Goal: Task Accomplishment & Management: Complete application form

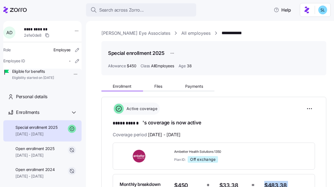
scroll to position [114, 0]
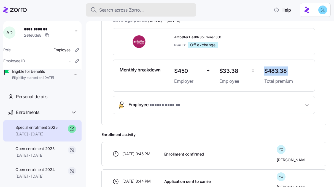
click at [167, 9] on div "Search across Zorro..." at bounding box center [140, 10] width 101 height 7
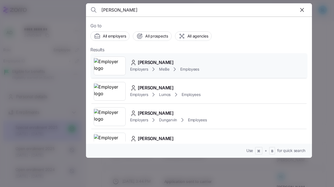
type input "aleesha"
click at [167, 57] on div "Aleesha Johnson Employers MeBe Employees" at bounding box center [198, 65] width 217 height 25
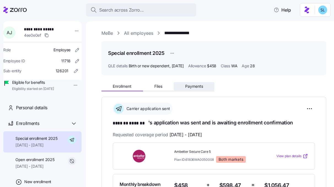
click at [195, 82] on button "Payments" at bounding box center [193, 86] width 41 height 8
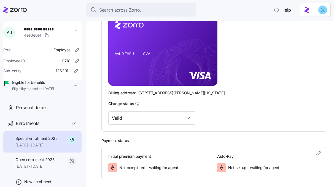
scroll to position [56, 0]
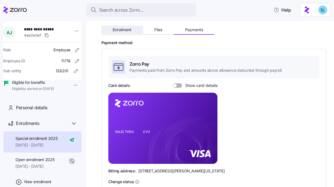
click at [128, 30] on span "Enrollment" at bounding box center [122, 30] width 19 height 4
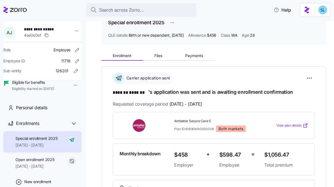
scroll to position [35, 0]
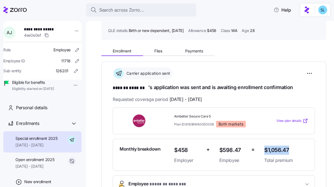
drag, startPoint x: 289, startPoint y: 150, endPoint x: 262, endPoint y: 151, distance: 27.0
click at [264, 151] on span "$1,056.47" at bounding box center [286, 149] width 44 height 9
copy span "$1,056.47"
click at [197, 50] on span "Payments" at bounding box center [194, 51] width 18 height 4
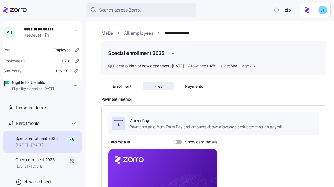
click at [164, 88] on button "Files" at bounding box center [158, 86] width 31 height 8
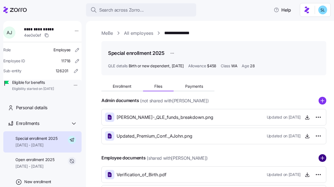
click at [319, 160] on circle "add icon" at bounding box center [322, 157] width 7 height 7
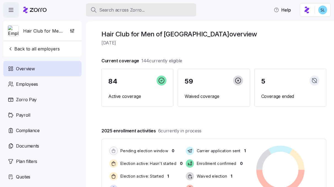
click at [174, 13] on button "Search across Zorro..." at bounding box center [141, 9] width 110 height 13
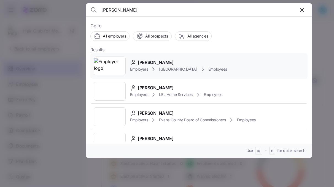
type input "[PERSON_NAME]"
click at [189, 62] on div "[PERSON_NAME]" at bounding box center [178, 62] width 97 height 7
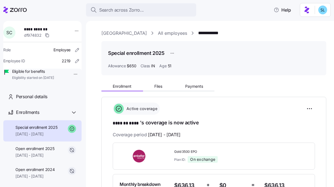
scroll to position [47, 0]
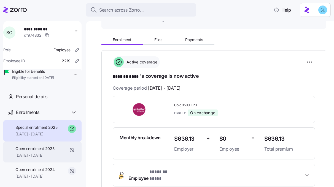
click at [47, 153] on div "Open enrollment 2025 [DATE] - [DATE]" at bounding box center [42, 151] width 78 height 21
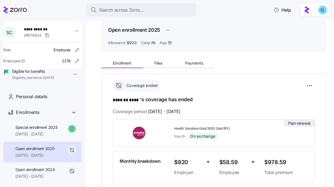
scroll to position [30, 0]
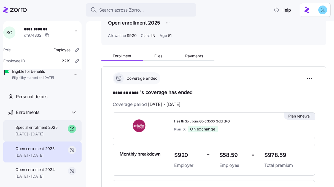
click at [47, 141] on div "Special enrollment 2025 [DATE] - [DATE]" at bounding box center [42, 130] width 78 height 21
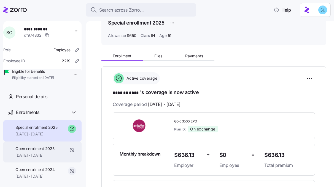
click at [35, 151] on span "Open enrollment 2025" at bounding box center [34, 149] width 39 height 6
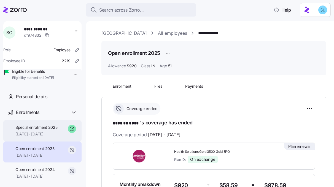
click at [34, 137] on span "05/01/2025 - 12/31/2025" at bounding box center [36, 134] width 42 height 6
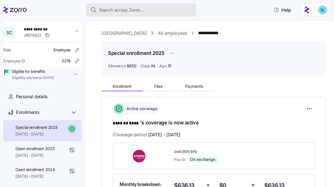
click at [131, 8] on span "Search across Zorro..." at bounding box center [121, 10] width 45 height 7
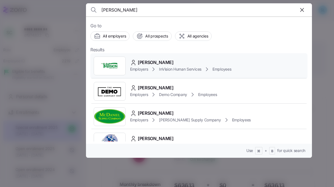
type input "julius"
click at [189, 59] on div "Julius Nyabinda" at bounding box center [180, 62] width 101 height 7
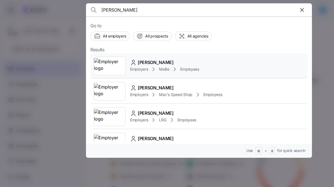
type input "McKellips"
click at [165, 67] on span "MeBe" at bounding box center [164, 69] width 10 height 6
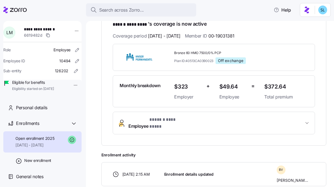
scroll to position [99, 0]
click at [166, 116] on button "Employee * ****** ********* *" at bounding box center [214, 123] width 202 height 22
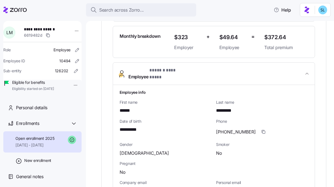
scroll to position [153, 0]
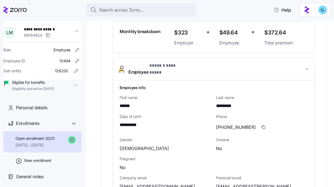
click at [219, 124] on span "(619)961-9479" at bounding box center [236, 127] width 40 height 7
copy span "619"
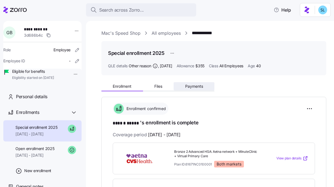
click at [196, 88] on span "Payments" at bounding box center [194, 86] width 18 height 4
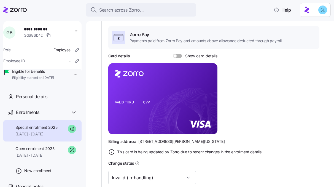
scroll to position [123, 0]
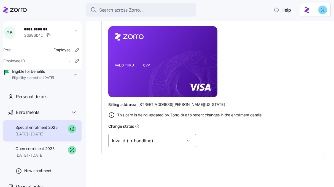
click at [152, 137] on input "Invalid (in-handling)" at bounding box center [152, 140] width 88 height 13
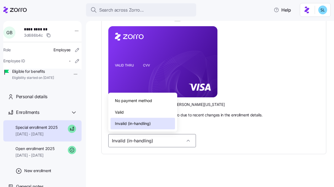
click at [146, 109] on div "Valid" at bounding box center [142, 112] width 64 height 12
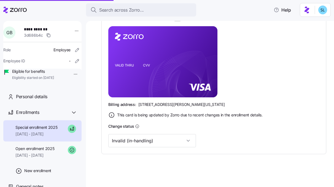
type input "Valid"
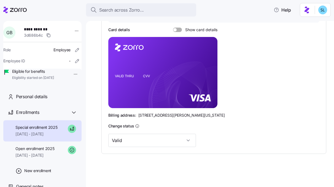
scroll to position [112, 0]
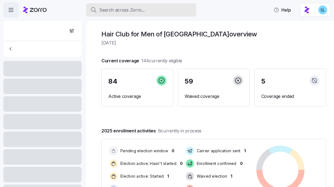
click at [174, 10] on div "Search across Zorro..." at bounding box center [140, 10] width 101 height 7
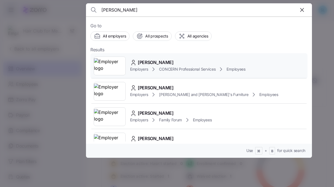
type input "charlene"
click at [177, 60] on div "Charlene Castle" at bounding box center [187, 62] width 115 height 7
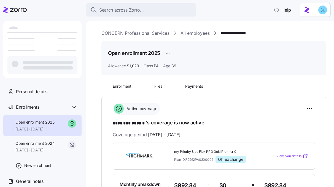
scroll to position [1, 0]
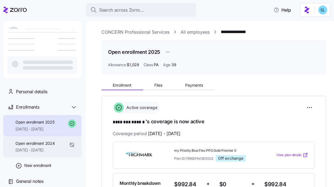
click at [45, 144] on span "Open enrollment 2024" at bounding box center [34, 143] width 39 height 6
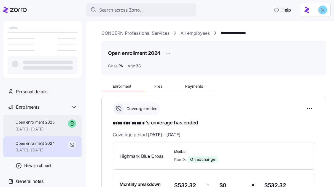
click at [46, 127] on span "[DATE] - [DATE]" at bounding box center [34, 129] width 39 height 6
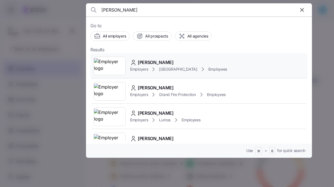
type input "[PERSON_NAME]"
click at [157, 61] on span "[PERSON_NAME]" at bounding box center [156, 62] width 36 height 7
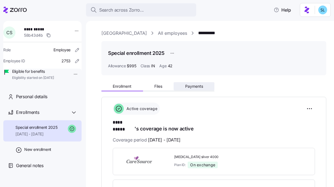
click at [192, 87] on span "Payments" at bounding box center [194, 86] width 18 height 4
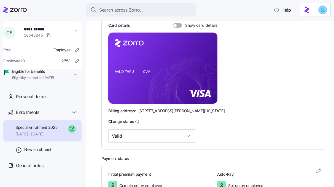
scroll to position [159, 0]
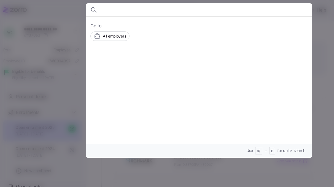
scroll to position [128, 0]
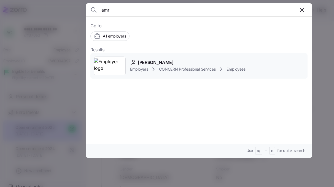
type input "amri"
click at [171, 61] on div "Amri Love" at bounding box center [187, 62] width 115 height 7
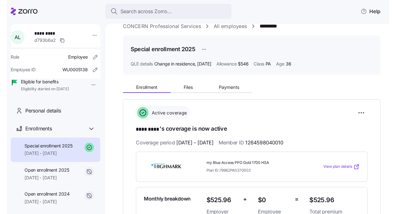
scroll to position [17, 0]
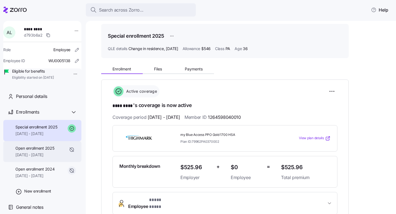
click at [45, 162] on div "Open enrollment 2025 01/01/2025 - 02/28/2025" at bounding box center [42, 151] width 78 height 21
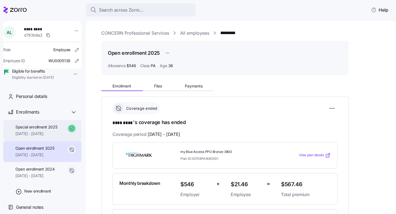
click at [39, 137] on span "03/01/2025 - 12/31/2025" at bounding box center [36, 134] width 42 height 6
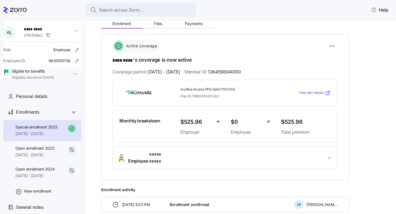
scroll to position [51, 0]
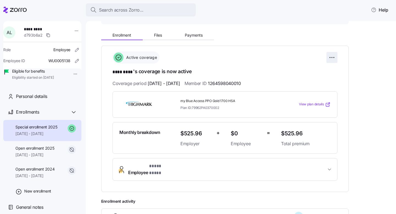
click at [333, 58] on html "**********" at bounding box center [198, 105] width 396 height 211
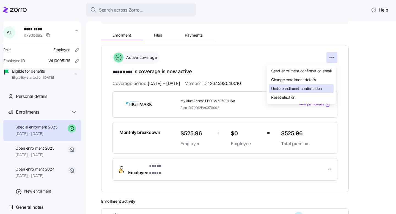
click at [322, 86] on span "Undo enrollment confirmation" at bounding box center [296, 89] width 51 height 6
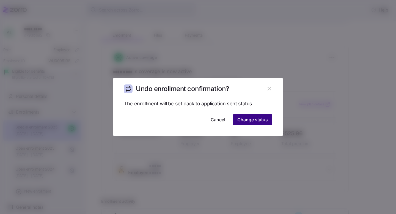
click at [268, 121] on button "Change status" at bounding box center [252, 119] width 39 height 11
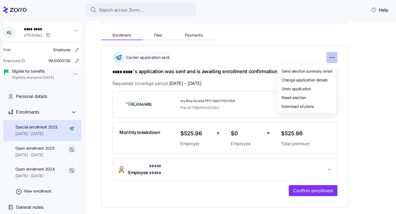
click at [333, 58] on html "**********" at bounding box center [198, 105] width 396 height 211
click at [322, 90] on div "Undo application" at bounding box center [307, 88] width 55 height 9
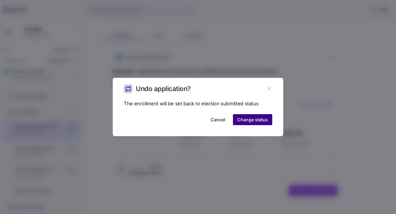
click at [264, 121] on span "Change status" at bounding box center [253, 119] width 31 height 7
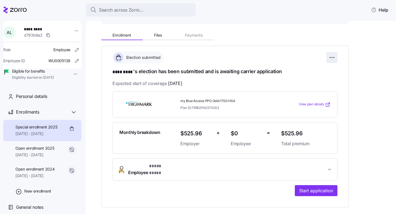
click at [333, 56] on html "**********" at bounding box center [198, 105] width 396 height 211
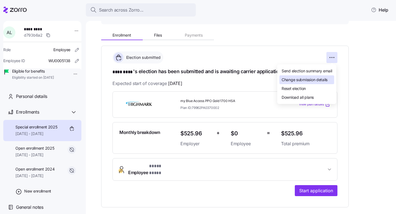
click at [320, 80] on span "Change submission details" at bounding box center [305, 80] width 46 height 6
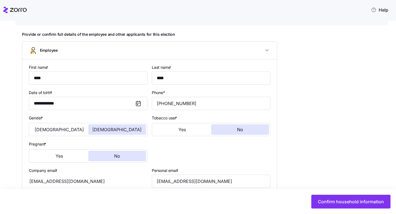
type input "PA"
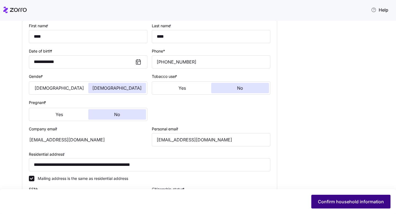
click at [333, 186] on span "Confirm household information" at bounding box center [351, 202] width 66 height 7
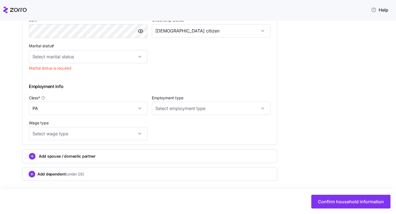
scroll to position [275, 0]
click at [112, 53] on input "Marital status *" at bounding box center [88, 55] width 119 height 13
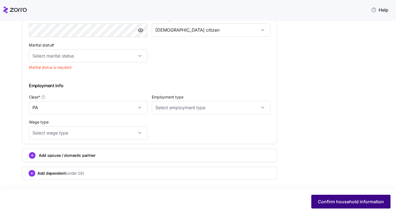
click at [333, 186] on span "Confirm household information" at bounding box center [351, 202] width 66 height 7
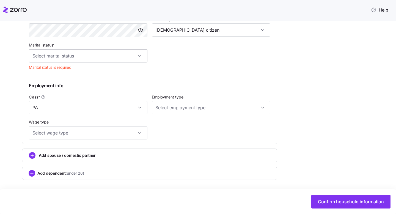
click at [64, 50] on input "Marital status *" at bounding box center [88, 55] width 119 height 13
click at [68, 74] on div "Single" at bounding box center [88, 73] width 114 height 12
type input "Single"
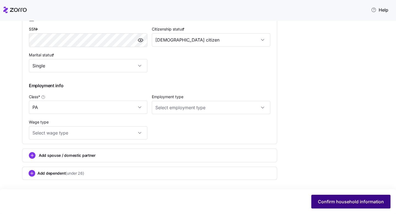
click at [333, 186] on span "Confirm household information" at bounding box center [351, 202] width 66 height 7
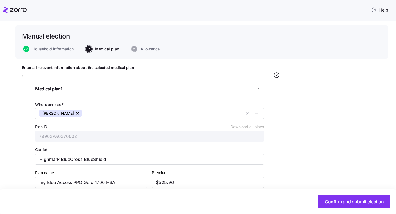
scroll to position [67, 0]
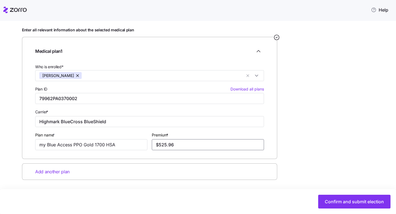
click at [183, 146] on input "$525.96" at bounding box center [208, 144] width 112 height 11
paste input "1,056.47"
type input "$1,056.47"
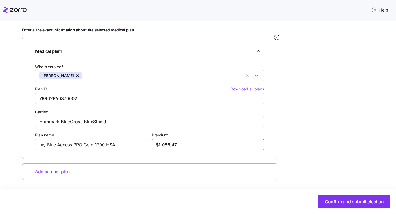
drag, startPoint x: 171, startPoint y: 145, endPoint x: 152, endPoint y: 145, distance: 19.3
click at [152, 145] on div "Premium * $1,056.47" at bounding box center [208, 140] width 117 height 23
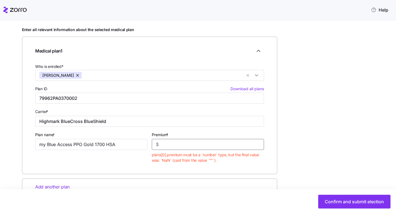
paste input "$539.11"
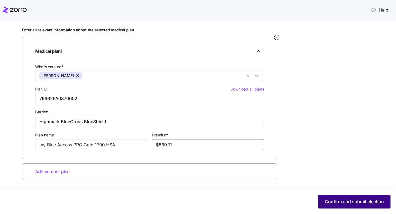
type input "$539.11"
click at [333, 186] on button "Confirm and submit election" at bounding box center [355, 202] width 72 height 14
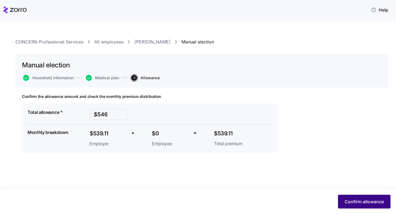
click at [333, 186] on span "Confirm allowance" at bounding box center [364, 202] width 39 height 7
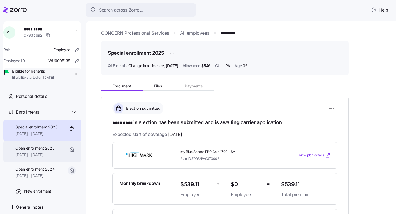
click at [34, 158] on span "01/01/2025 - 02/28/2025" at bounding box center [34, 155] width 39 height 6
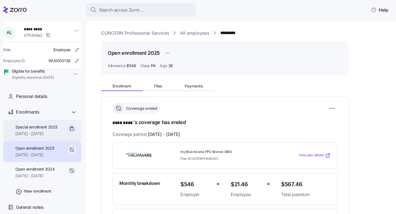
click at [30, 137] on span "03/01/2025 - 12/31/2025" at bounding box center [36, 134] width 42 height 6
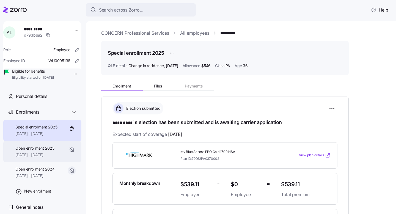
click at [34, 151] on span "Open enrollment 2025" at bounding box center [34, 149] width 39 height 6
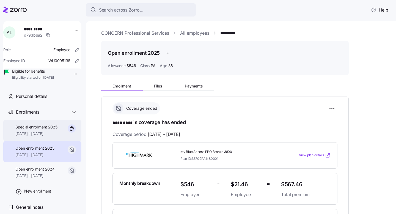
click at [34, 137] on span "03/01/2025 - 12/31/2025" at bounding box center [36, 134] width 42 height 6
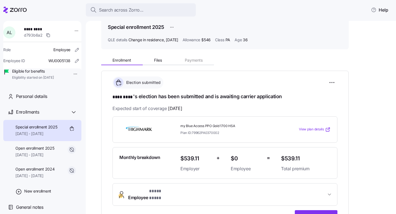
scroll to position [30, 0]
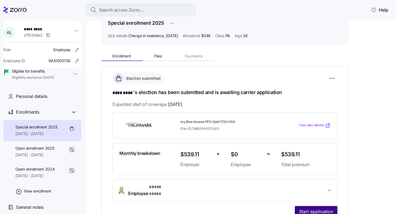
click at [317, 186] on span "Start application" at bounding box center [317, 211] width 34 height 7
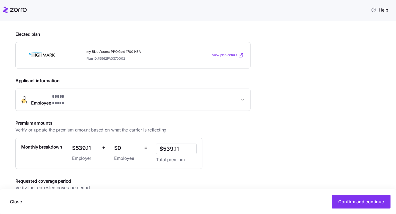
scroll to position [94, 0]
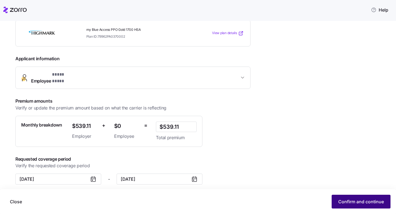
click at [333, 186] on span "Confirm and continue" at bounding box center [362, 202] width 46 height 7
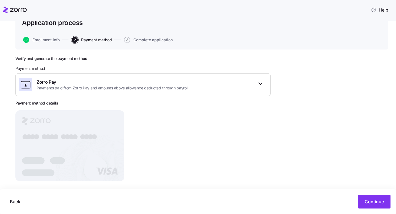
scroll to position [48, 0]
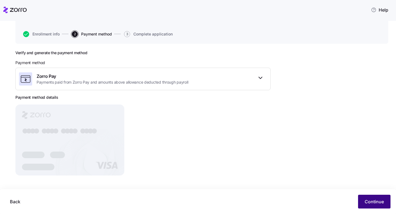
click at [333, 186] on span "Continue" at bounding box center [374, 202] width 19 height 7
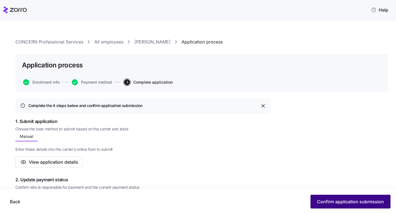
click at [333, 186] on button "Confirm application submission" at bounding box center [351, 202] width 80 height 14
click at [333, 186] on span "Confirm application submission" at bounding box center [350, 202] width 67 height 7
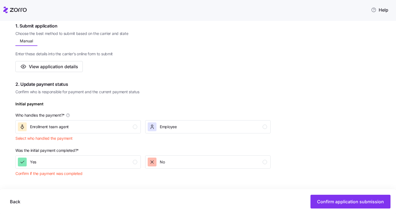
scroll to position [185, 0]
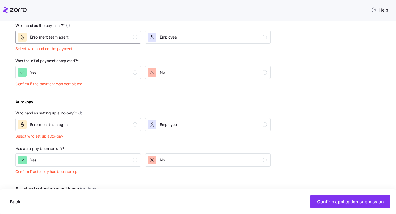
click at [112, 38] on div "Enrollment team agent" at bounding box center [77, 37] width 119 height 9
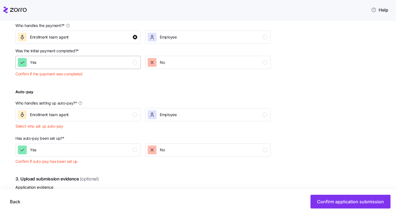
click at [116, 64] on div "Yes" at bounding box center [77, 62] width 119 height 9
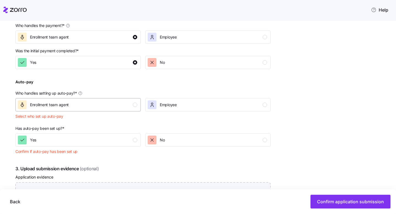
click at [136, 108] on div "Enrollment team agent" at bounding box center [77, 104] width 119 height 9
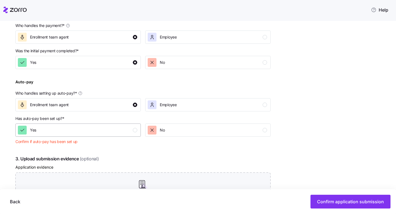
click at [127, 133] on div "Yes" at bounding box center [77, 130] width 119 height 9
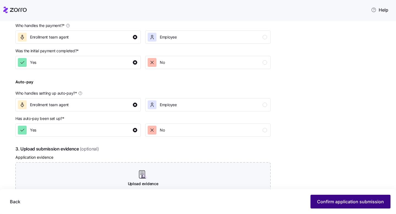
click at [333, 186] on button "Confirm application submission" at bounding box center [351, 202] width 80 height 14
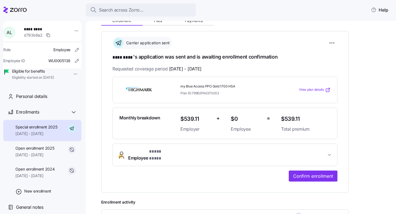
scroll to position [107, 0]
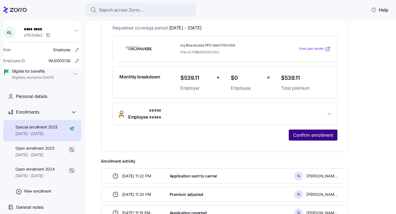
click at [321, 134] on button "Confirm enrollment" at bounding box center [313, 135] width 49 height 11
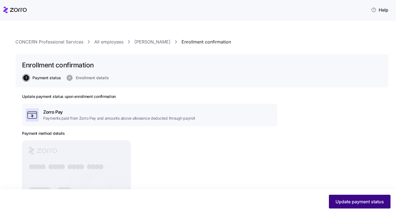
click at [333, 186] on span "Update payment status" at bounding box center [360, 202] width 48 height 7
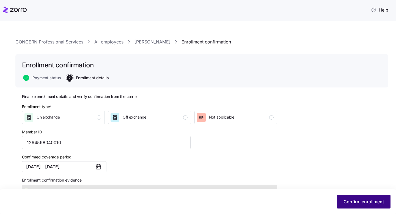
click at [333, 186] on span "Confirm enrollment" at bounding box center [364, 202] width 40 height 7
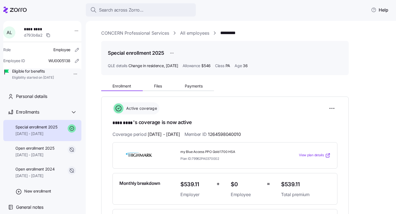
click at [294, 183] on span "$539.11" at bounding box center [306, 184] width 50 height 9
copy span "539.11"
click at [229, 150] on span "my Blue Access PPO Gold 1700 HSA" at bounding box center [229, 152] width 96 height 5
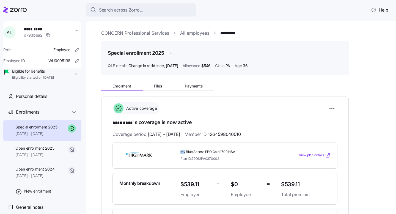
click at [228, 149] on div "my Blue Access PPO Gold 1700 HSA Plan ID: 79962PA0370002" at bounding box center [228, 156] width 101 height 16
click at [228, 150] on span "my Blue Access PPO Gold 1700 HSA" at bounding box center [229, 152] width 96 height 5
copy span "my Blue Access PPO Gold 1700 HSA"
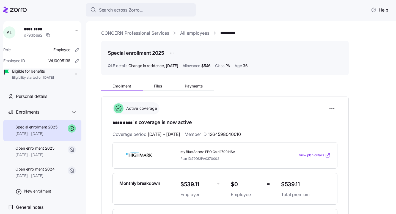
click at [262, 110] on div "Active coverage" at bounding box center [225, 108] width 225 height 12
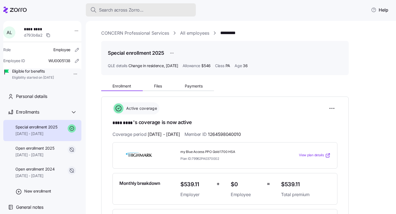
click at [161, 12] on div "Search across Zorro..." at bounding box center [140, 10] width 101 height 7
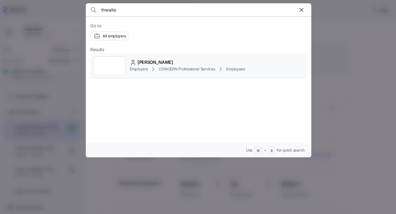
type input "thwaite"
click at [171, 65] on div "Carol Thwaites" at bounding box center [187, 62] width 115 height 7
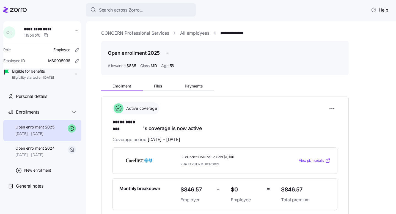
click at [298, 185] on span "$846.57" at bounding box center [306, 189] width 50 height 9
copy span "$846.57"
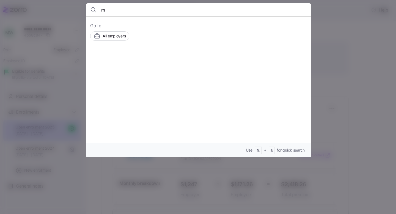
scroll to position [59, 0]
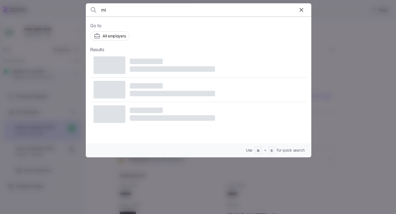
type input "m"
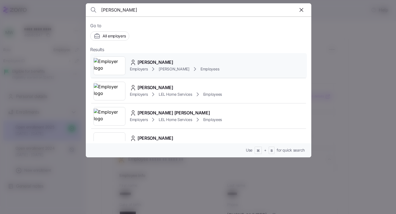
type input "[PERSON_NAME]"
click at [177, 63] on div "[PERSON_NAME]" at bounding box center [174, 62] width 89 height 7
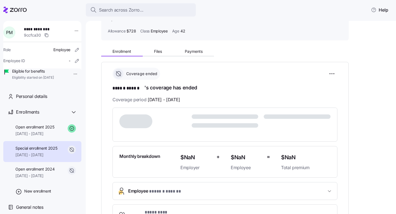
scroll to position [35, 0]
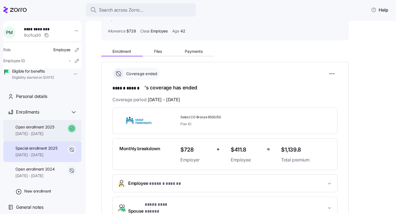
click at [49, 141] on div "Open enrollment 2025 [DATE] - [DATE]" at bounding box center [42, 130] width 78 height 21
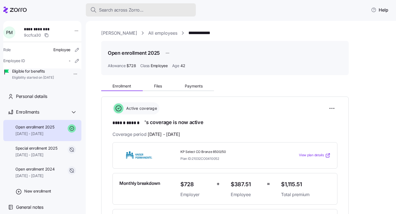
click at [165, 10] on div "Search across Zorro..." at bounding box center [140, 10] width 101 height 7
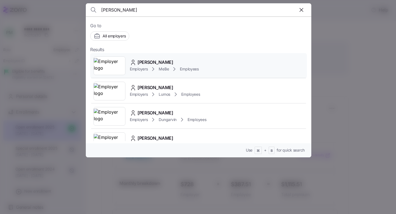
type input "[PERSON_NAME]"
click at [177, 61] on div "[PERSON_NAME]" at bounding box center [164, 62] width 69 height 7
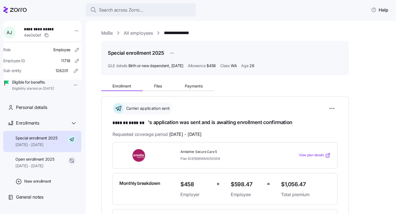
click at [196, 81] on div "Enrollment Files Payments" at bounding box center [225, 86] width 248 height 12
click at [197, 84] on span "Payments" at bounding box center [194, 86] width 18 height 4
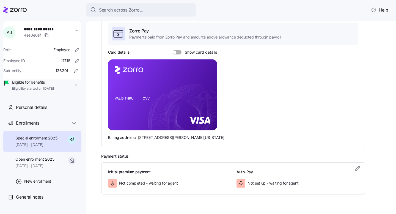
scroll to position [103, 0]
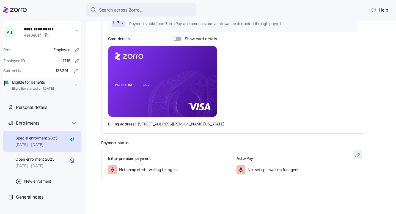
click at [357, 156] on icon "button" at bounding box center [358, 155] width 7 height 7
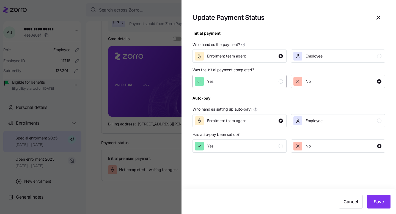
click at [270, 82] on div "Yes" at bounding box center [239, 81] width 88 height 9
click at [268, 147] on div "Yes" at bounding box center [239, 146] width 88 height 9
click at [381, 200] on span "Save" at bounding box center [379, 202] width 10 height 7
